Goal: Information Seeking & Learning: Learn about a topic

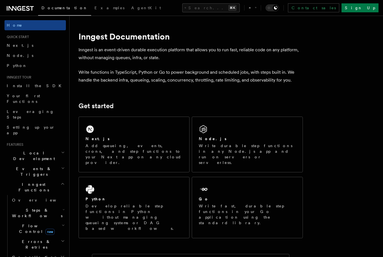
click at [19, 42] on link "Next.js" at bounding box center [34, 45] width 61 height 10
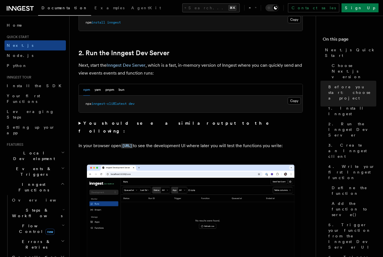
scroll to position [1, 0]
click at [61, 163] on h2 "Events & Triggers" at bounding box center [34, 171] width 61 height 16
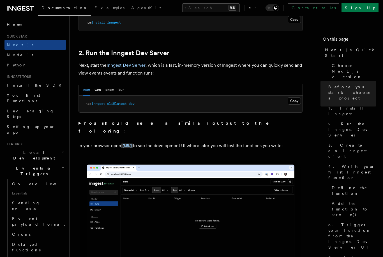
click at [49, 198] on link "Sending events" at bounding box center [38, 206] width 56 height 16
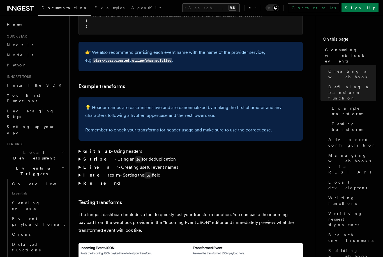
scroll to position [795, 0]
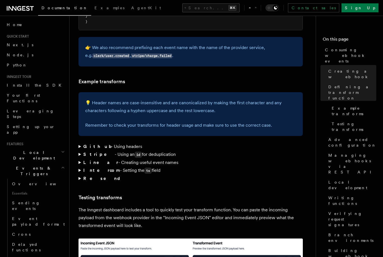
click at [60, 163] on h2 "Events & Triggers" at bounding box center [34, 171] width 61 height 16
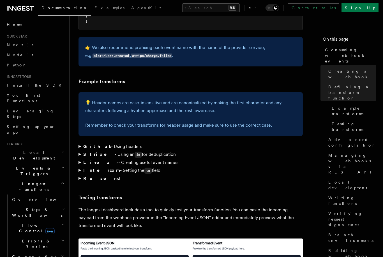
click at [47, 195] on link "Overview" at bounding box center [38, 200] width 56 height 10
